Goal: Find specific page/section: Find specific page/section

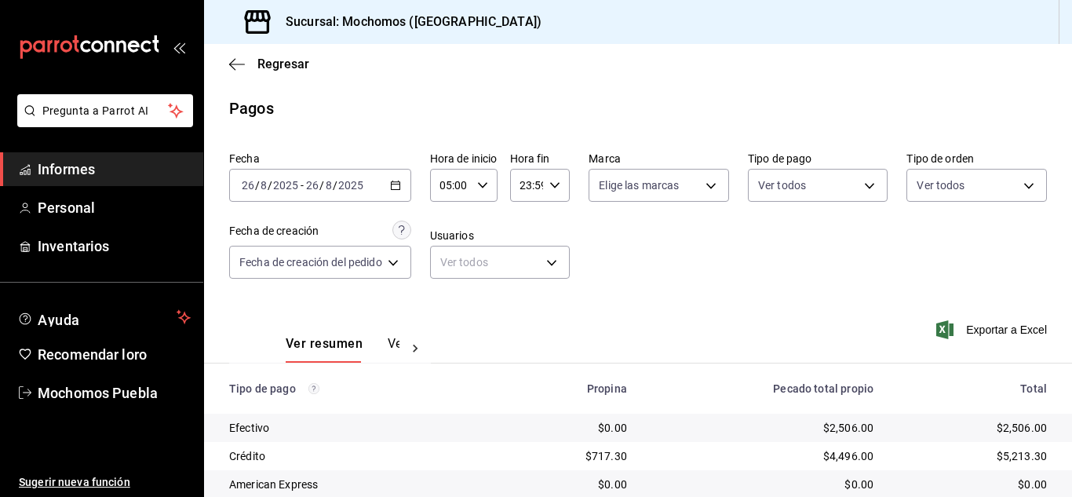
click at [225, 61] on div "Regresar" at bounding box center [638, 64] width 868 height 40
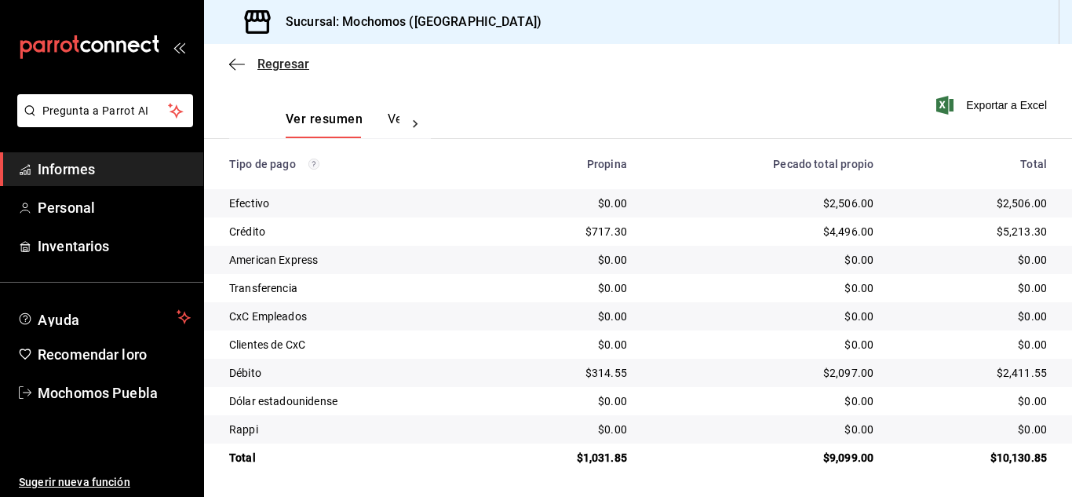
click at [235, 62] on icon "button" at bounding box center [237, 64] width 16 height 14
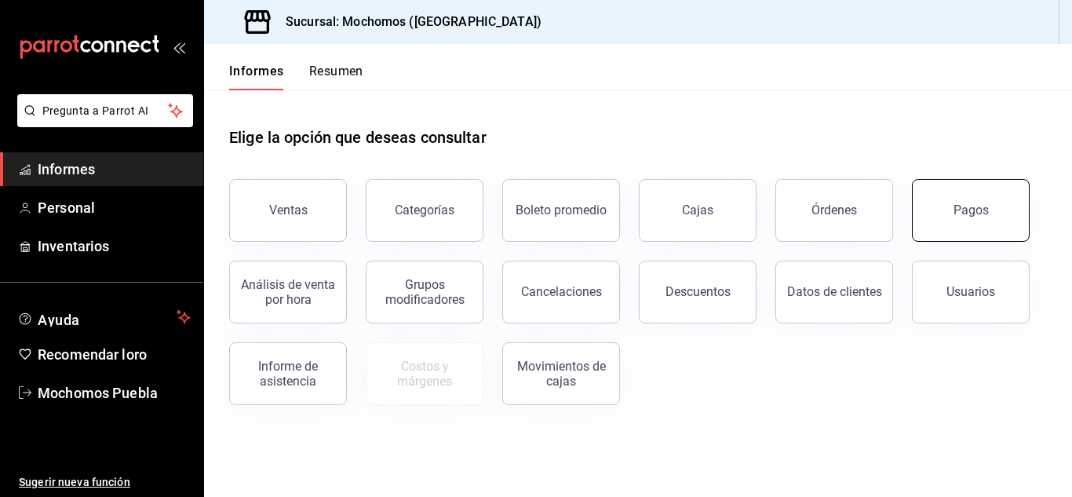
click at [951, 197] on button "Pagos" at bounding box center [971, 210] width 118 height 63
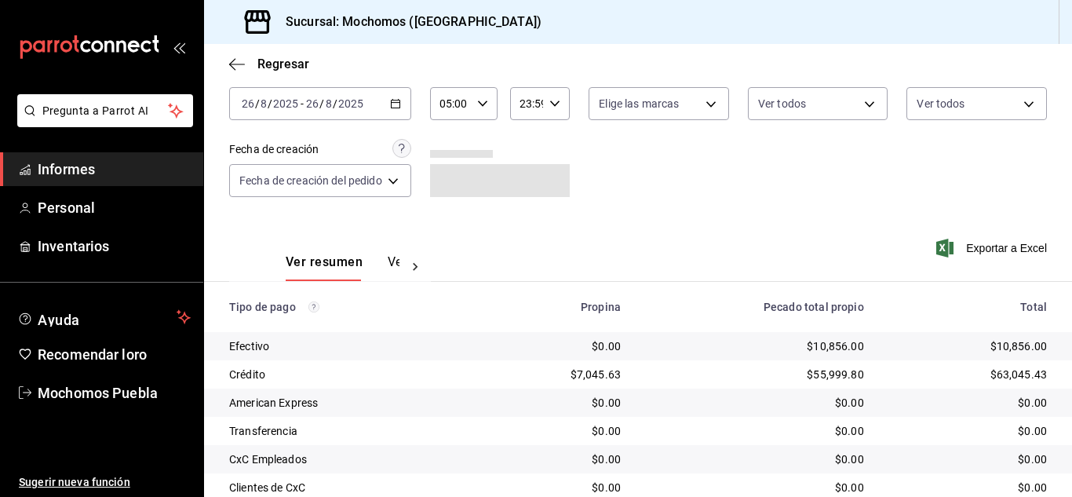
scroll to position [225, 0]
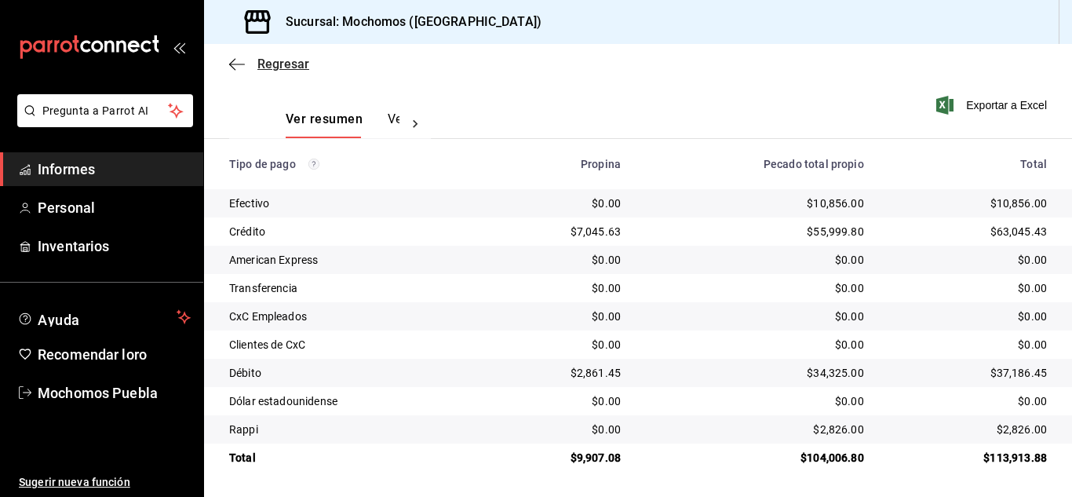
click at [229, 65] on icon "button" at bounding box center [237, 64] width 16 height 14
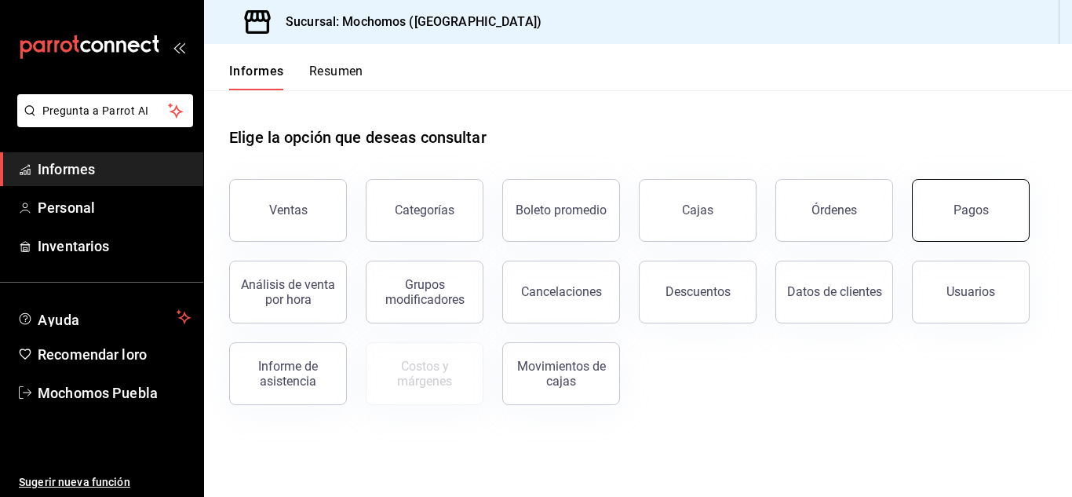
click at [947, 200] on button "Pagos" at bounding box center [971, 210] width 118 height 63
